Goal: Communication & Community: Participate in discussion

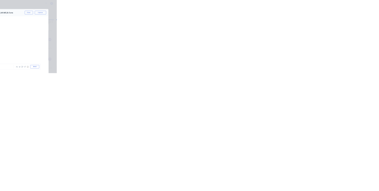
click at [317, 33] on button "Close" at bounding box center [306, 32] width 22 height 9
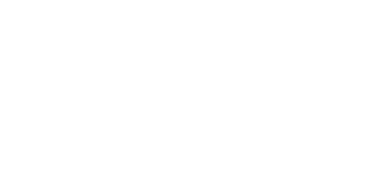
scroll to position [253, 0]
click at [62, 53] on div "Collaborate" at bounding box center [49, 51] width 23 height 5
click at [317, 32] on button "Close" at bounding box center [306, 32] width 22 height 9
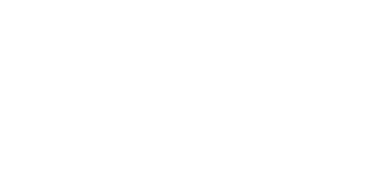
scroll to position [0, 0]
click at [317, 33] on button "Close" at bounding box center [306, 32] width 22 height 9
click at [62, 50] on div "Collaborate" at bounding box center [49, 51] width 23 height 5
click at [357, 190] on div "Add a message... Aa @ ☺ Send" at bounding box center [222, 174] width 270 height 33
